Goal: Transaction & Acquisition: Purchase product/service

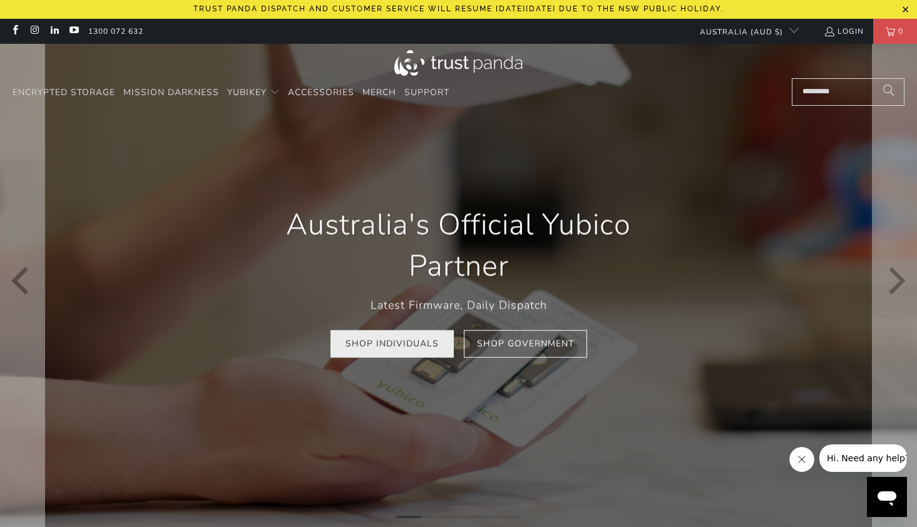
click at [405, 349] on link "Shop Individuals" at bounding box center [392, 344] width 123 height 28
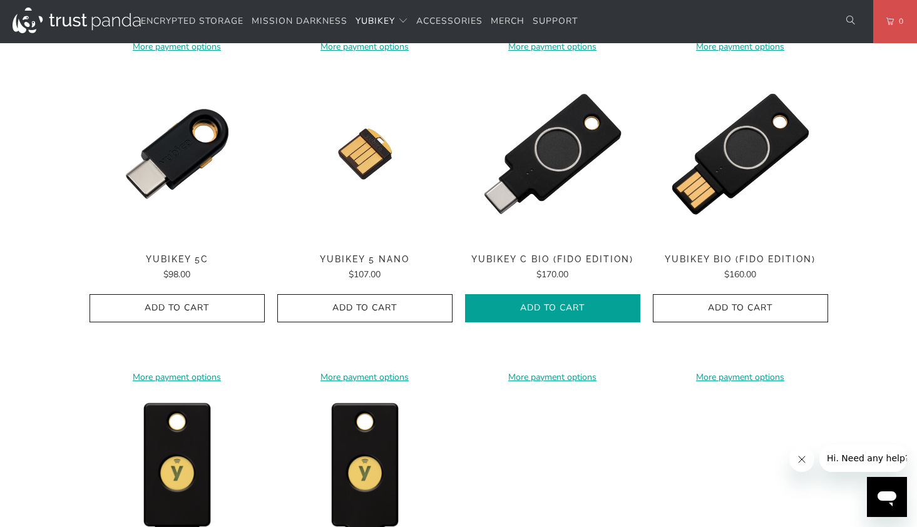
scroll to position [939, 0]
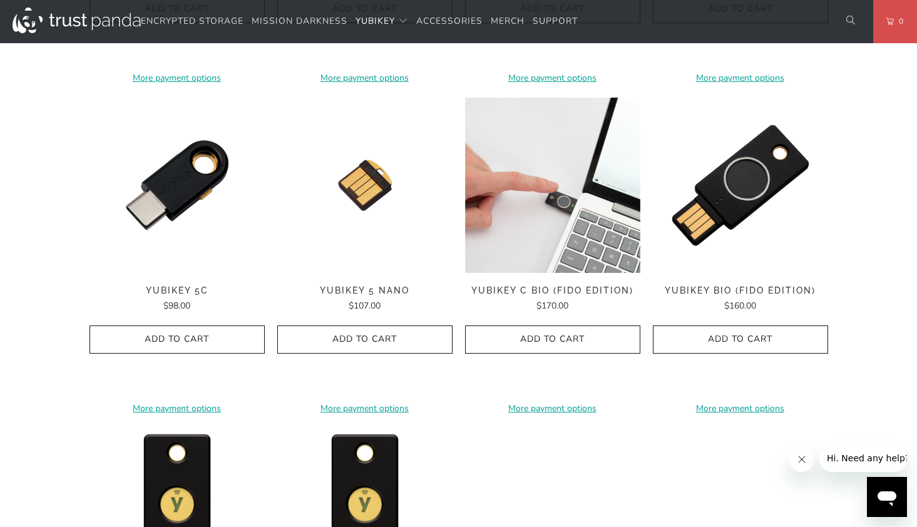
click at [568, 248] on img at bounding box center [552, 185] width 175 height 175
